Goal: Check status: Check status

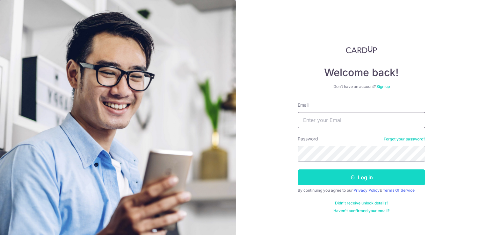
type input "[DOMAIN_NAME][EMAIL_ADDRESS][DOMAIN_NAME]"
click at [350, 179] on icon "submit" at bounding box center [352, 177] width 5 height 5
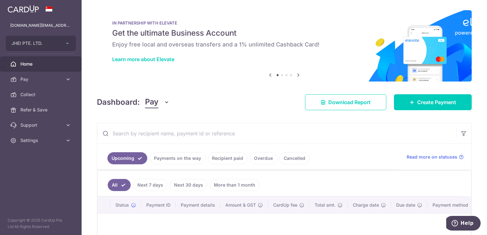
click at [193, 160] on link "Payments on the way" at bounding box center [177, 158] width 55 height 12
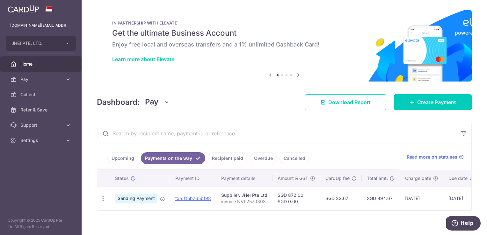
scroll to position [8, 0]
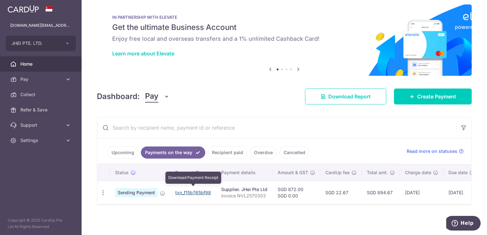
click at [193, 192] on link "txn_f15b765bf98" at bounding box center [193, 192] width 36 height 5
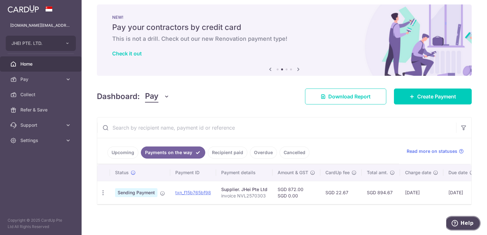
click at [468, 224] on span "Help" at bounding box center [467, 224] width 13 height 6
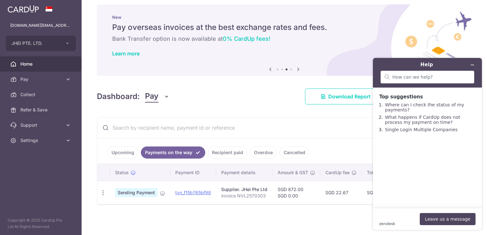
click at [223, 231] on div "× Pause Schedule Pause all future payments in this series Pause just this one p…" at bounding box center [285, 117] width 406 height 235
click at [206, 190] on link "txn_f15b765bf98" at bounding box center [193, 192] width 36 height 5
